Goal: Information Seeking & Learning: Learn about a topic

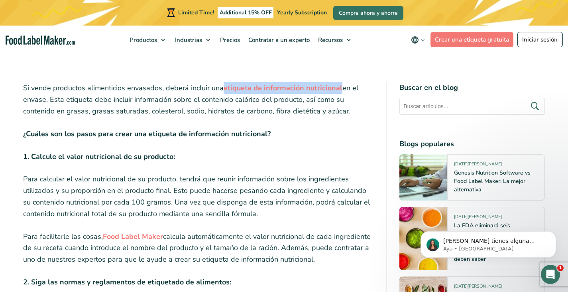
drag, startPoint x: 223, startPoint y: 89, endPoint x: 340, endPoint y: 90, distance: 117.3
click at [340, 90] on p "Si vende productos alimenticios envasados, deberá incluir una etiqueta de infor…" at bounding box center [198, 99] width 351 height 34
copy strong "etiqueta de información nutricional"
drag, startPoint x: 53, startPoint y: 101, endPoint x: 350, endPoint y: 113, distance: 297.5
click at [350, 113] on p "Si vende productos alimenticios envasados, deberá incluir una etiqueta de infor…" at bounding box center [198, 99] width 351 height 34
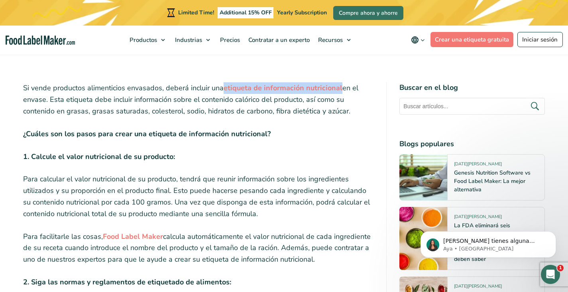
copy p "Esta etiqueta debe incluir información sobre el contenido calórico del producto…"
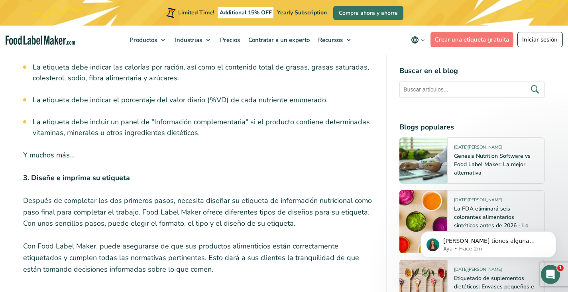
scroll to position [798, 0]
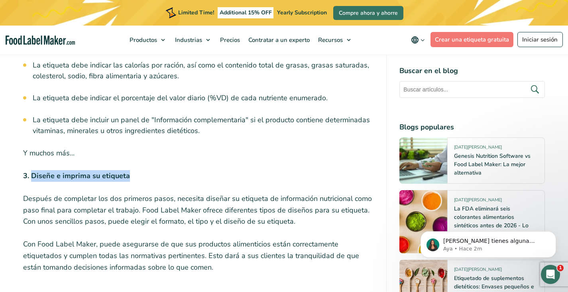
drag, startPoint x: 32, startPoint y: 158, endPoint x: 131, endPoint y: 156, distance: 99.0
click at [131, 170] on p "3. Diseñe e imprima su etiqueta" at bounding box center [198, 176] width 351 height 12
copy strong "Diseñe e imprima su etiqueta"
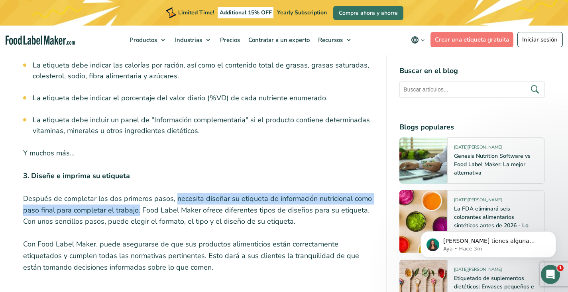
drag, startPoint x: 176, startPoint y: 181, endPoint x: 138, endPoint y: 195, distance: 40.0
click at [138, 195] on p "Después de completar los dos primeros pasos, necesita diseñar su etiqueta de in…" at bounding box center [198, 210] width 351 height 34
copy p "necesita diseñar su etiqueta de información nutricional como paso final para co…"
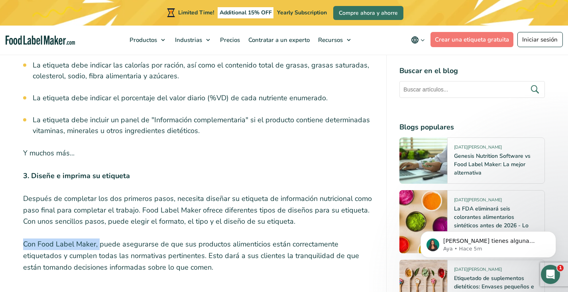
drag, startPoint x: 26, startPoint y: 225, endPoint x: 97, endPoint y: 231, distance: 71.2
click at [97, 238] on p "Con Food Label Maker, puede asegurarse de que sus productos alimenticios están …" at bounding box center [198, 255] width 351 height 34
copy p "Con Food Label Maker,"
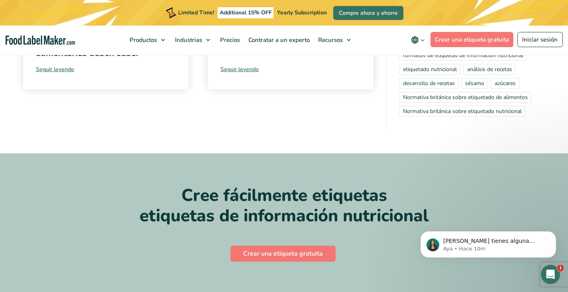
scroll to position [1636, 0]
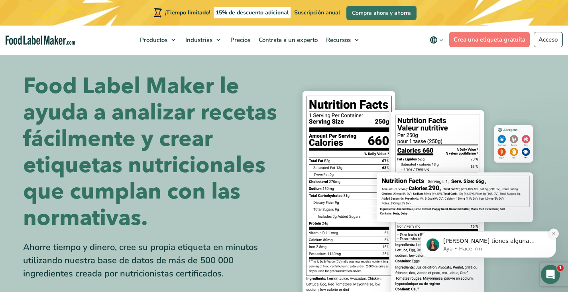
click at [552, 232] on icon "Descartar notificación" at bounding box center [554, 233] width 4 height 4
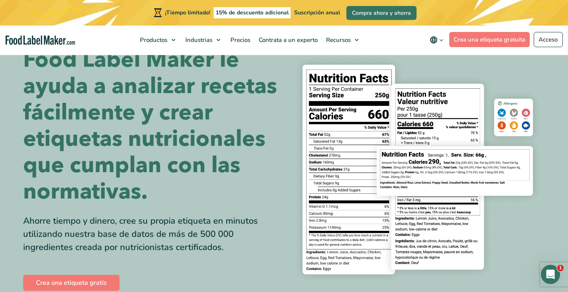
scroll to position [32, 0]
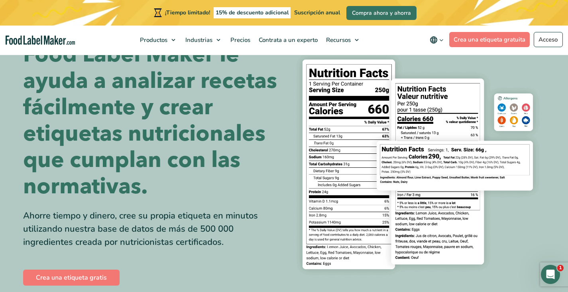
click at [260, 212] on div "Ahorre tiempo y dinero, cree su propia etiqueta en minutos utilizando nuestra b…" at bounding box center [150, 228] width 255 height 39
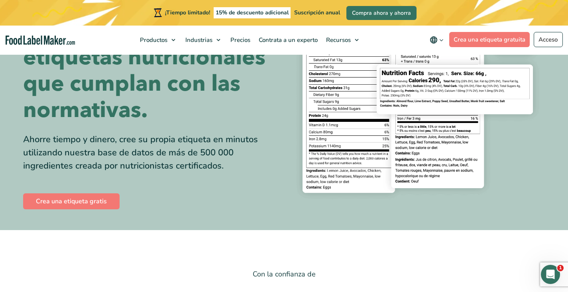
scroll to position [0, 0]
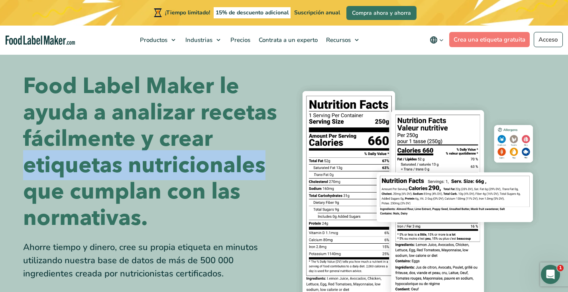
drag, startPoint x: 26, startPoint y: 168, endPoint x: 270, endPoint y: 176, distance: 244.7
click at [270, 176] on h1 "Food Label Maker le ayuda a analizar recetas fácilmente y crear etiquetas nutri…" at bounding box center [150, 152] width 255 height 158
